Goal: Transaction & Acquisition: Purchase product/service

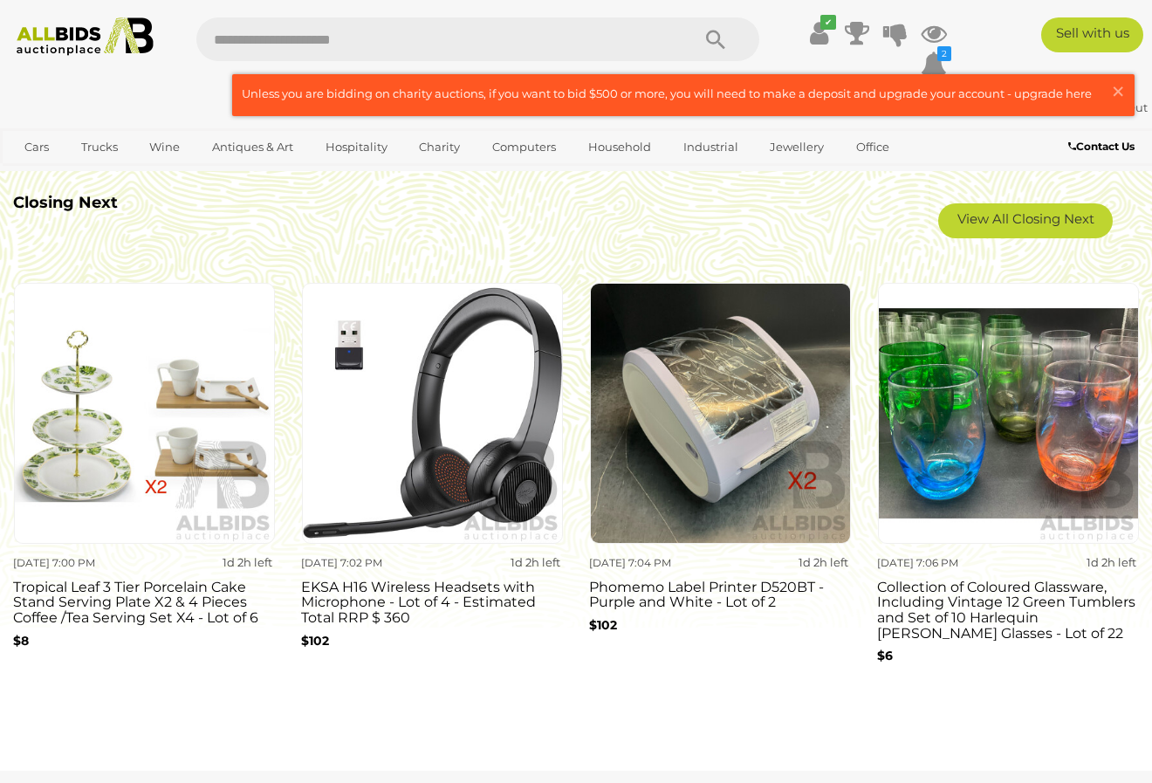
scroll to position [1395, 0]
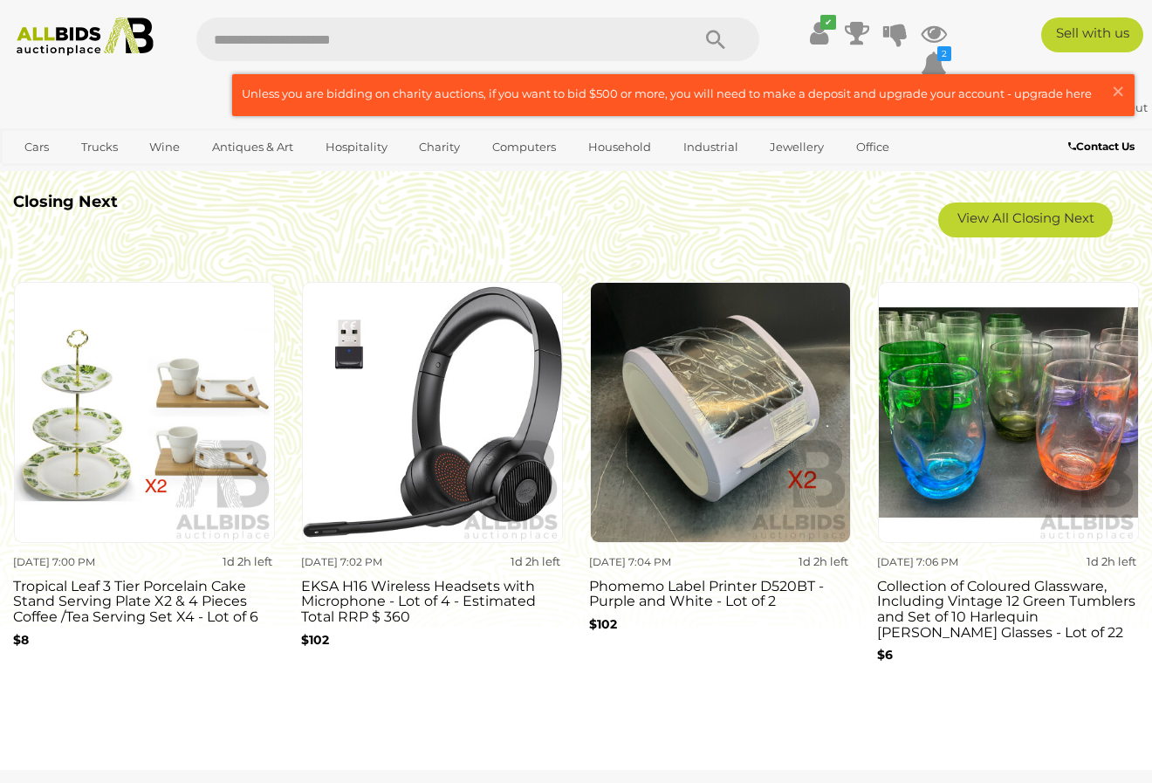
click at [89, 444] on img at bounding box center [144, 412] width 261 height 261
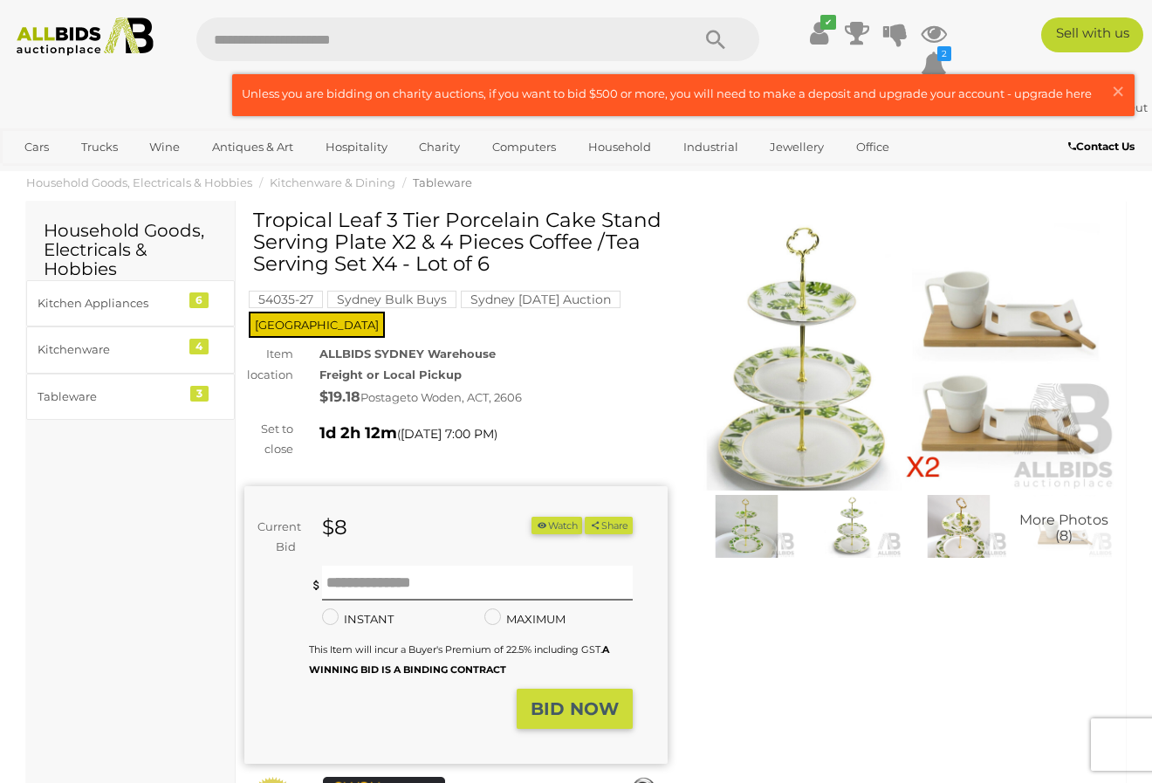
click at [35, 39] on img at bounding box center [86, 36] width 154 height 38
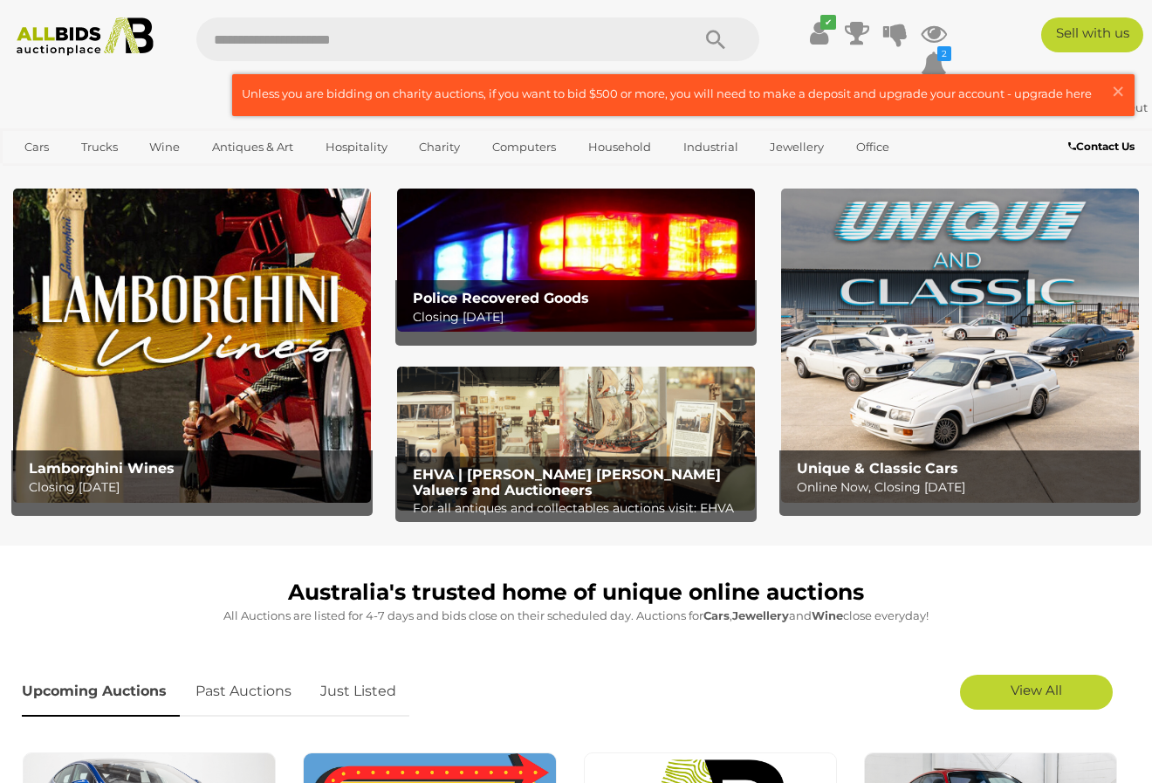
click at [569, 409] on img at bounding box center [576, 438] width 358 height 143
click at [533, 299] on b "Police Recovered Goods" at bounding box center [501, 298] width 176 height 17
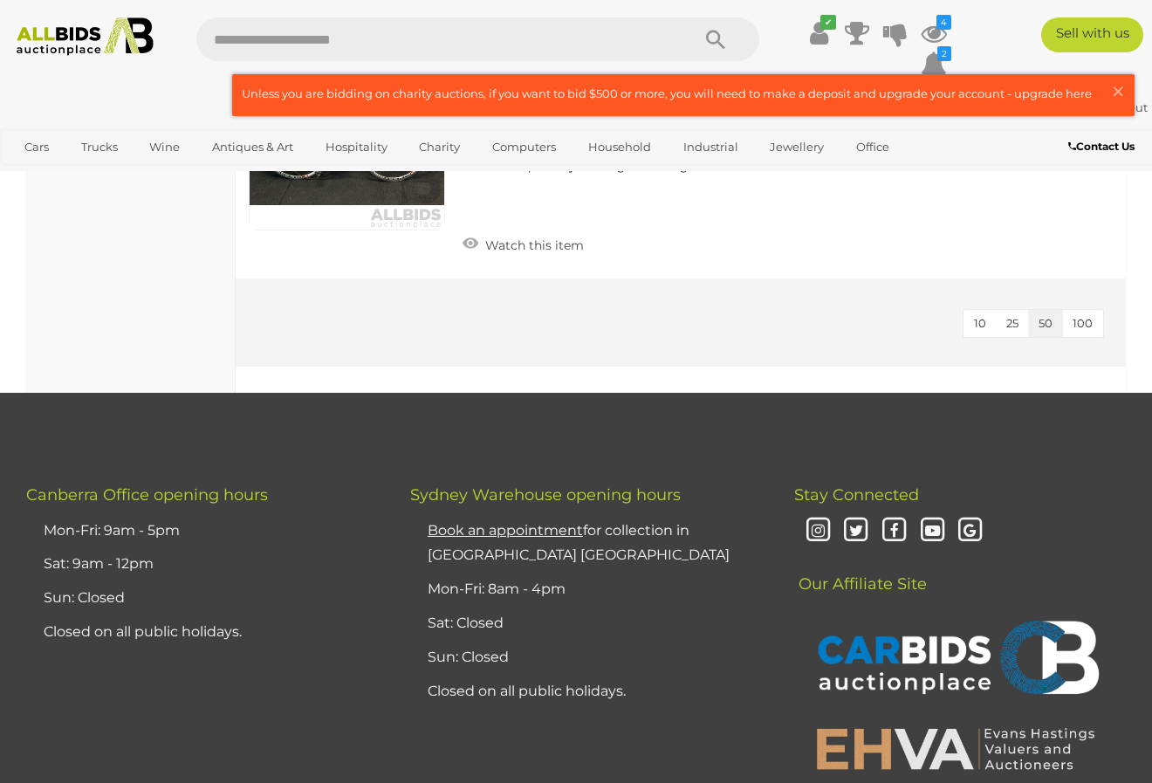
scroll to position [5982, 0]
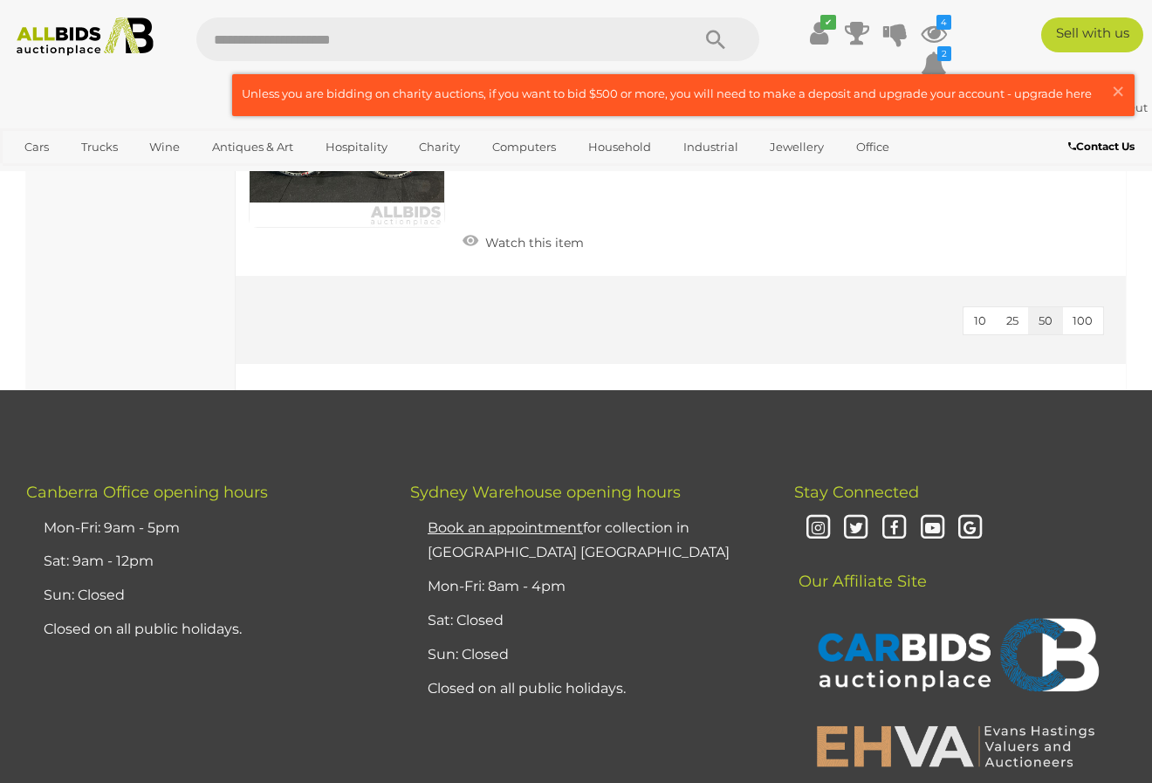
click at [58, 34] on img at bounding box center [86, 36] width 154 height 38
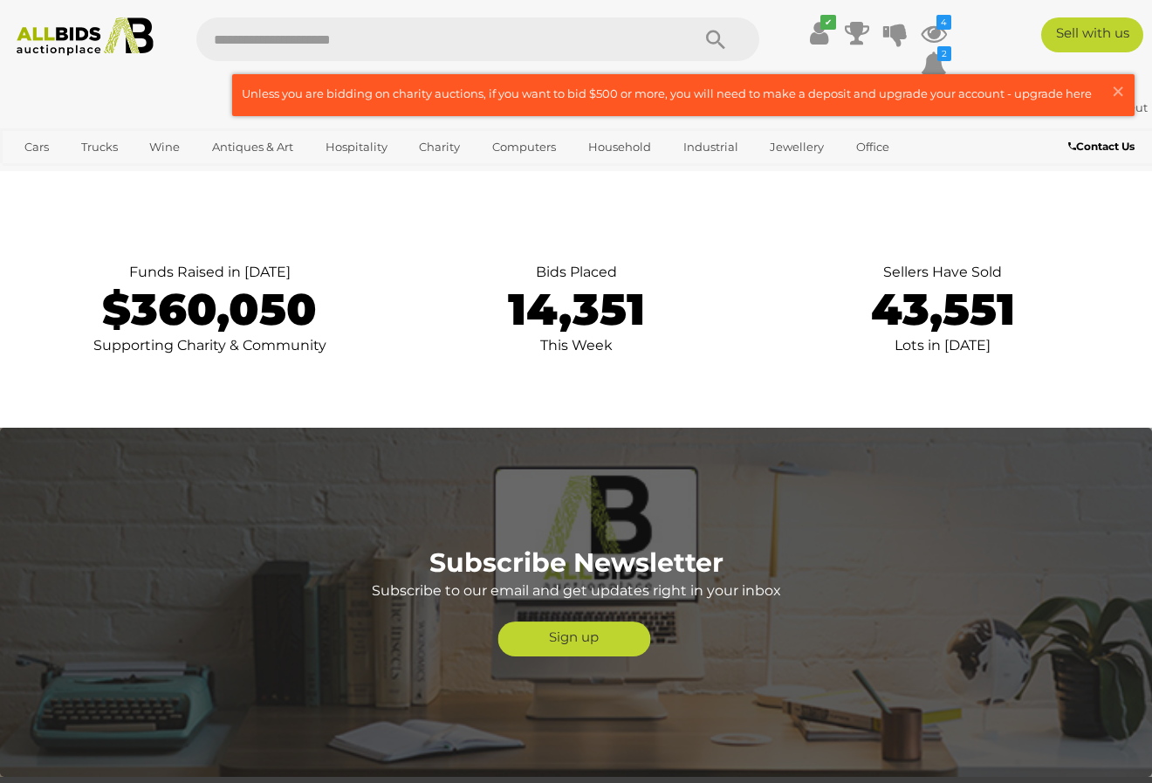
scroll to position [3577, 0]
